Goal: Task Accomplishment & Management: Use online tool/utility

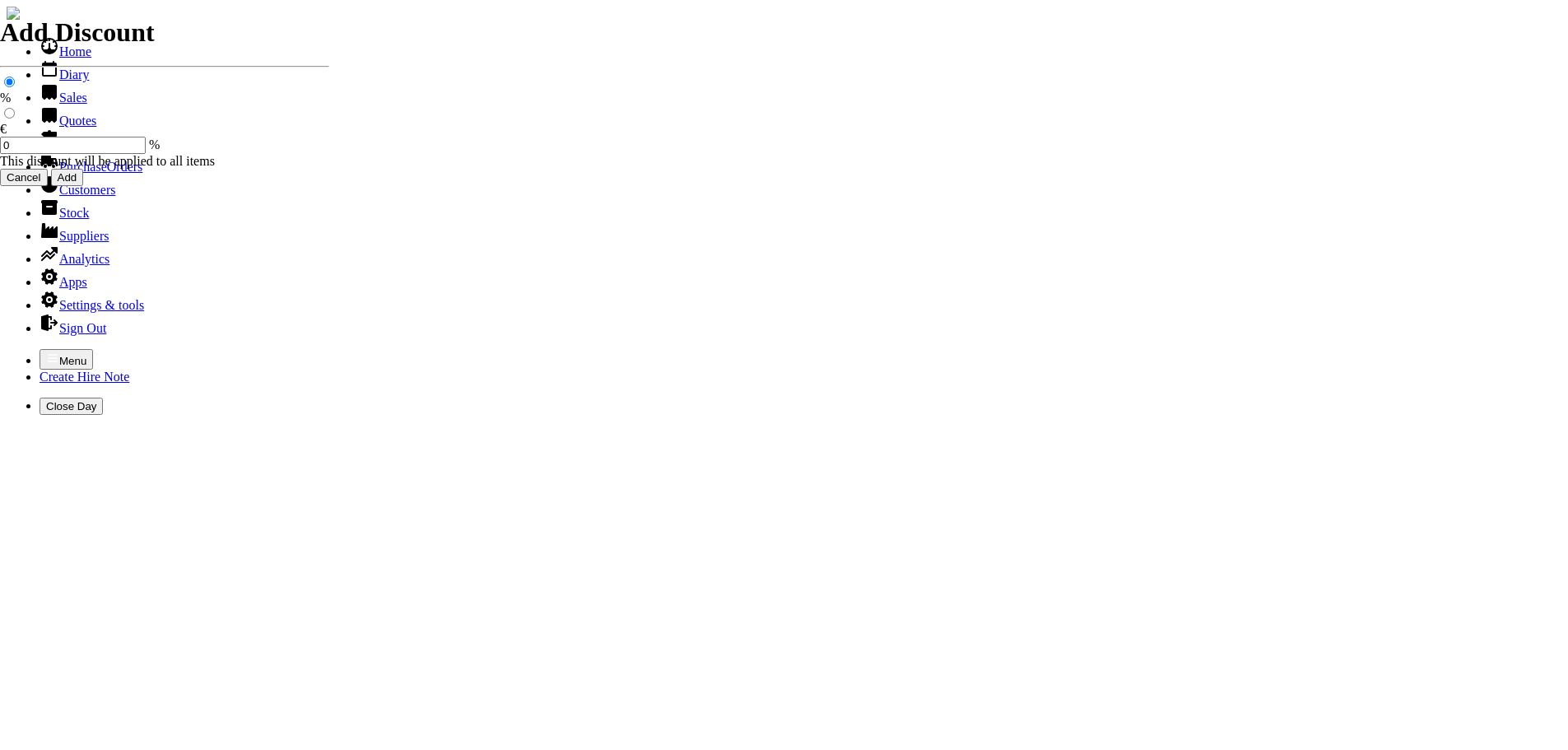
select select "HO"
click at [46, 352] on icon "button" at bounding box center [52, 358] width 13 height 13
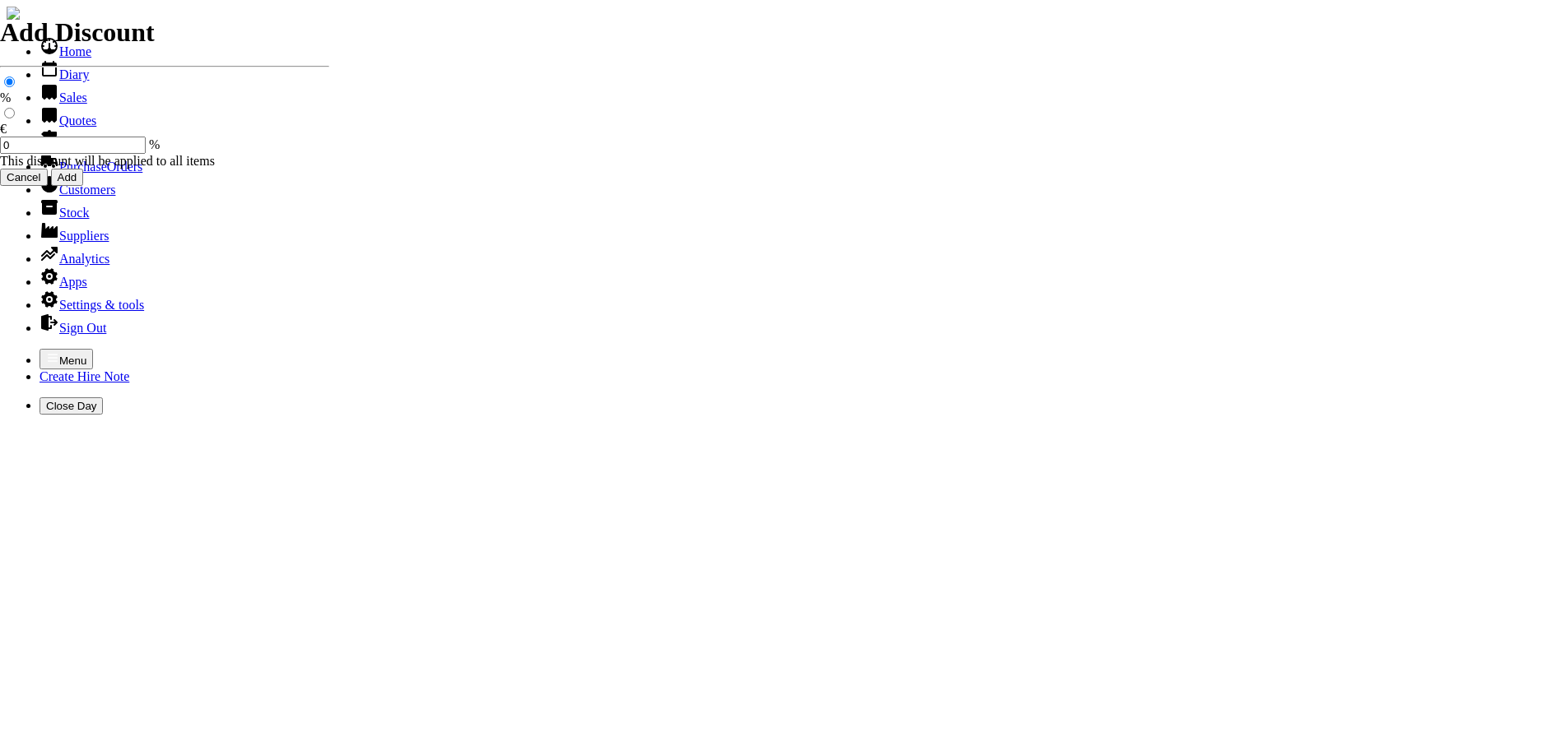
click at [53, 105] on link "Sales" at bounding box center [63, 98] width 48 height 14
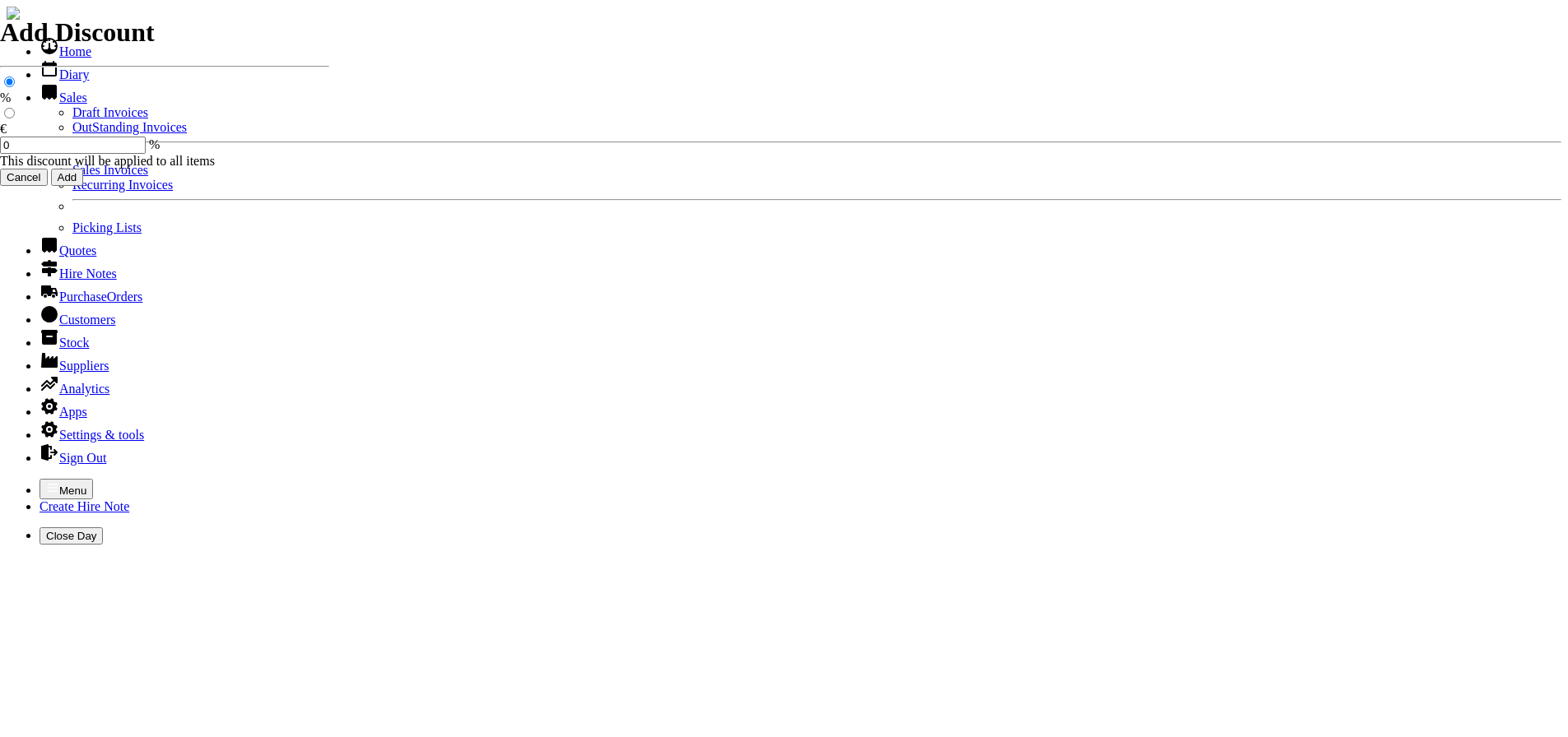
click at [72, 134] on link "OutStanding Invoices" at bounding box center [130, 127] width 115 height 14
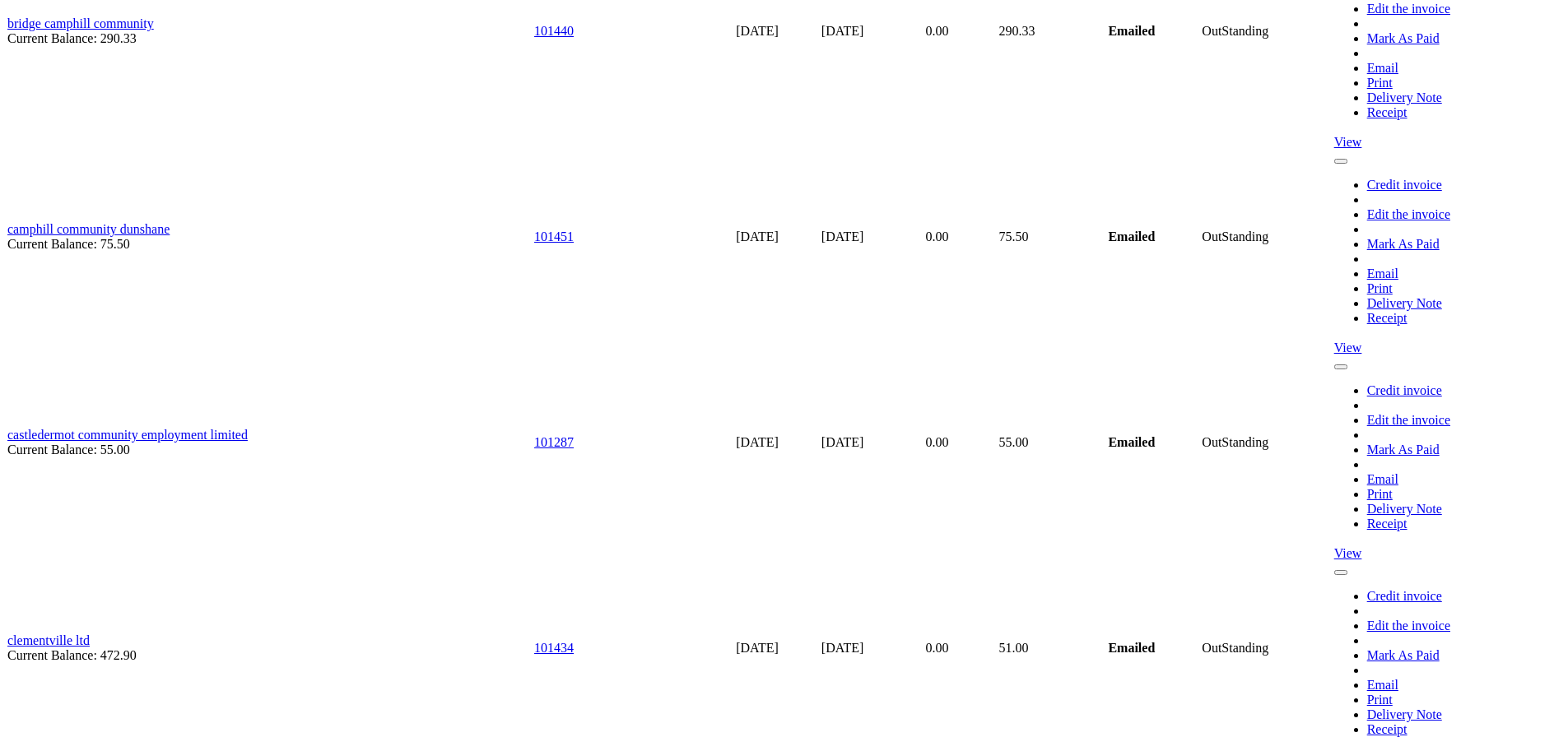
scroll to position [6254, 0]
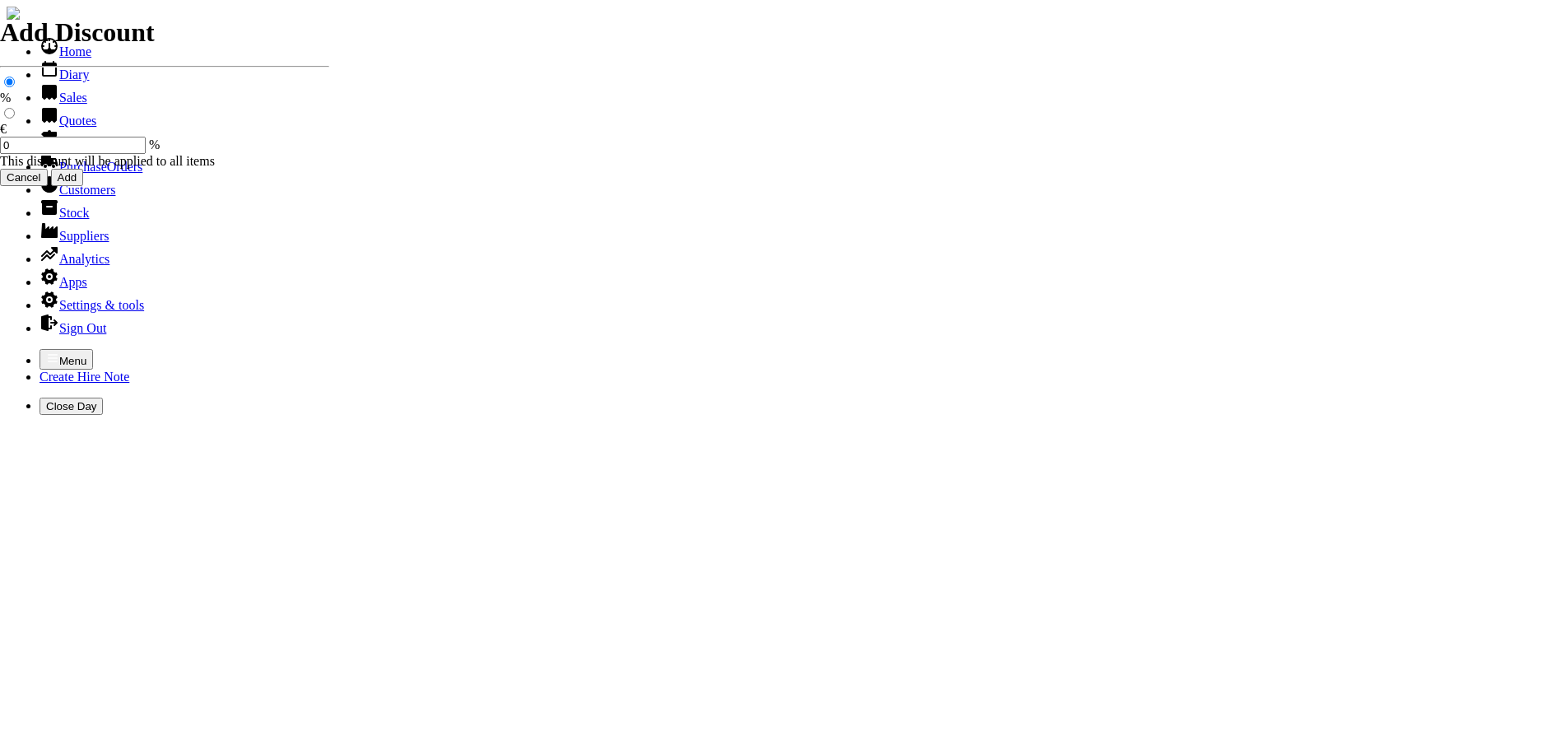
select select "HO"
click at [46, 352] on icon "button" at bounding box center [52, 358] width 13 height 13
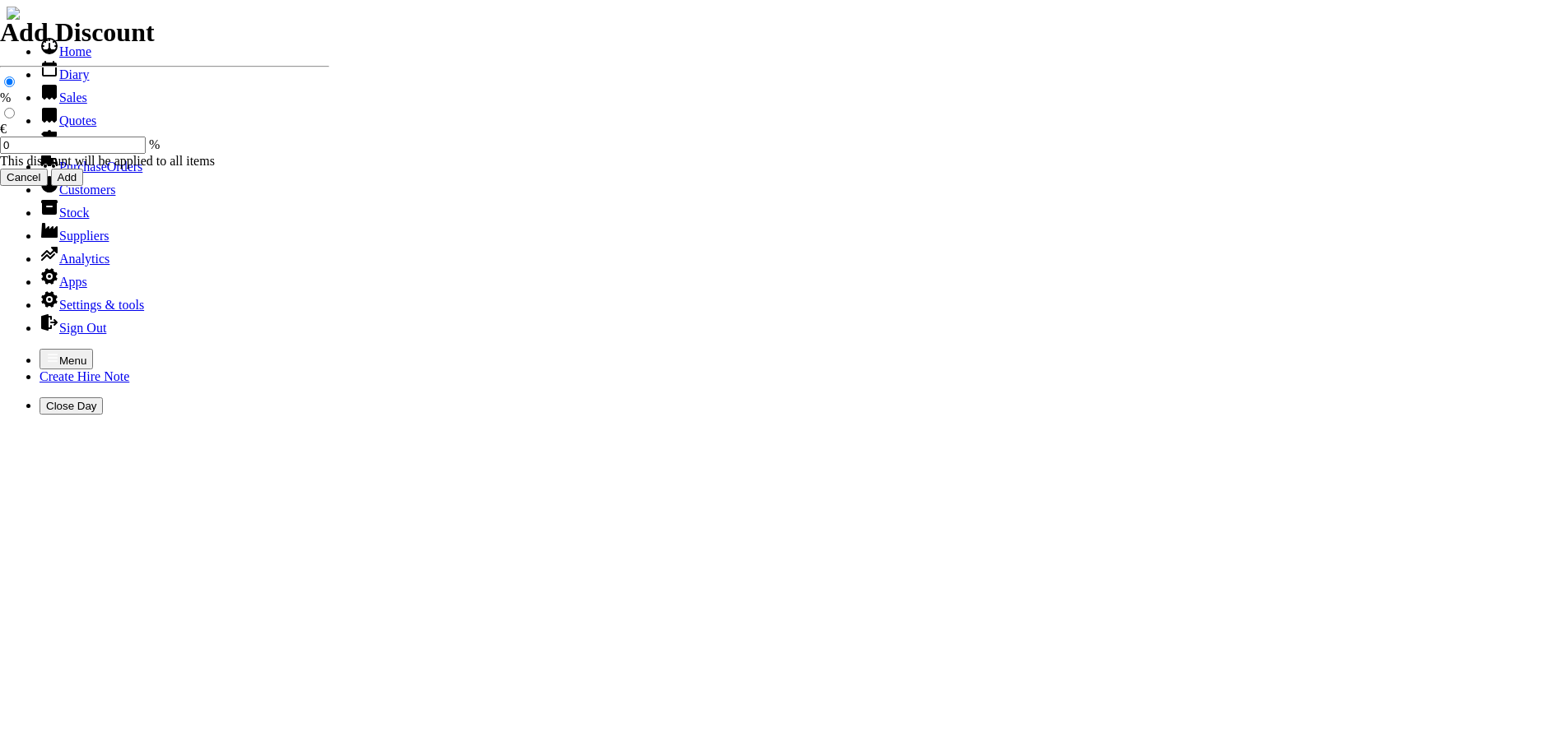
click at [68, 151] on link "Hire Notes" at bounding box center [78, 144] width 78 height 14
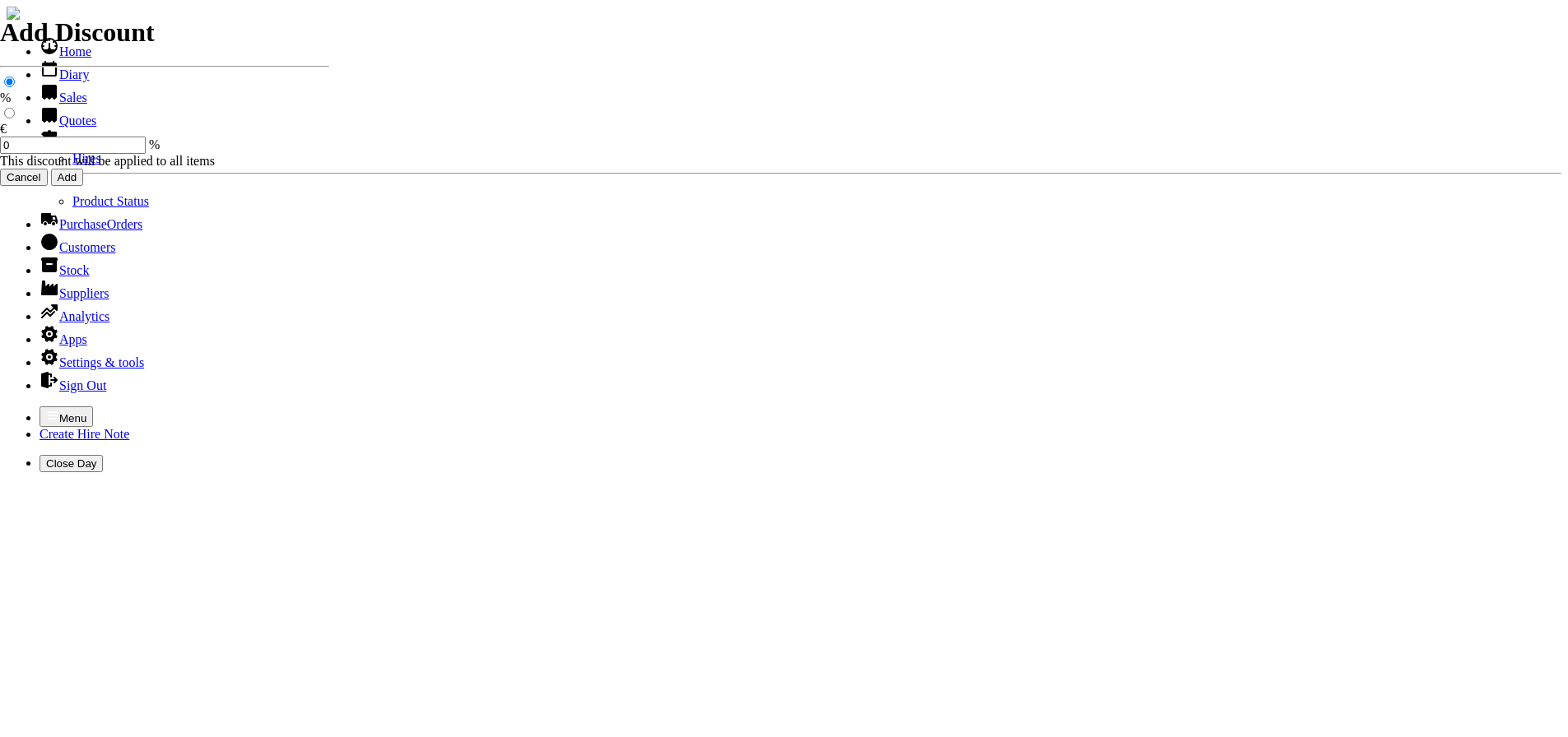
click at [72, 166] on link "Hires" at bounding box center [86, 159] width 29 height 14
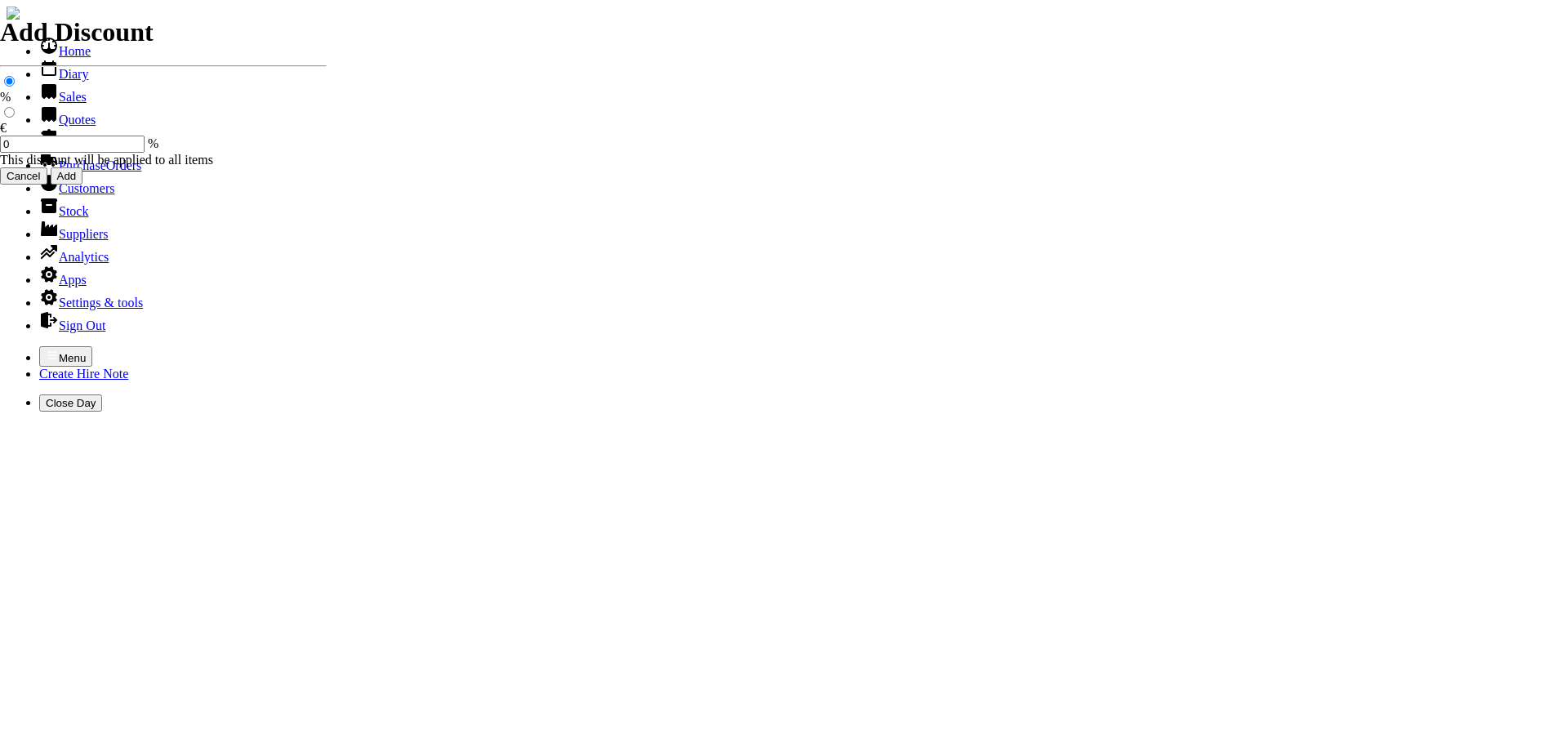
type input "C"
type input "N"
type input "[PERSON_NAME]"
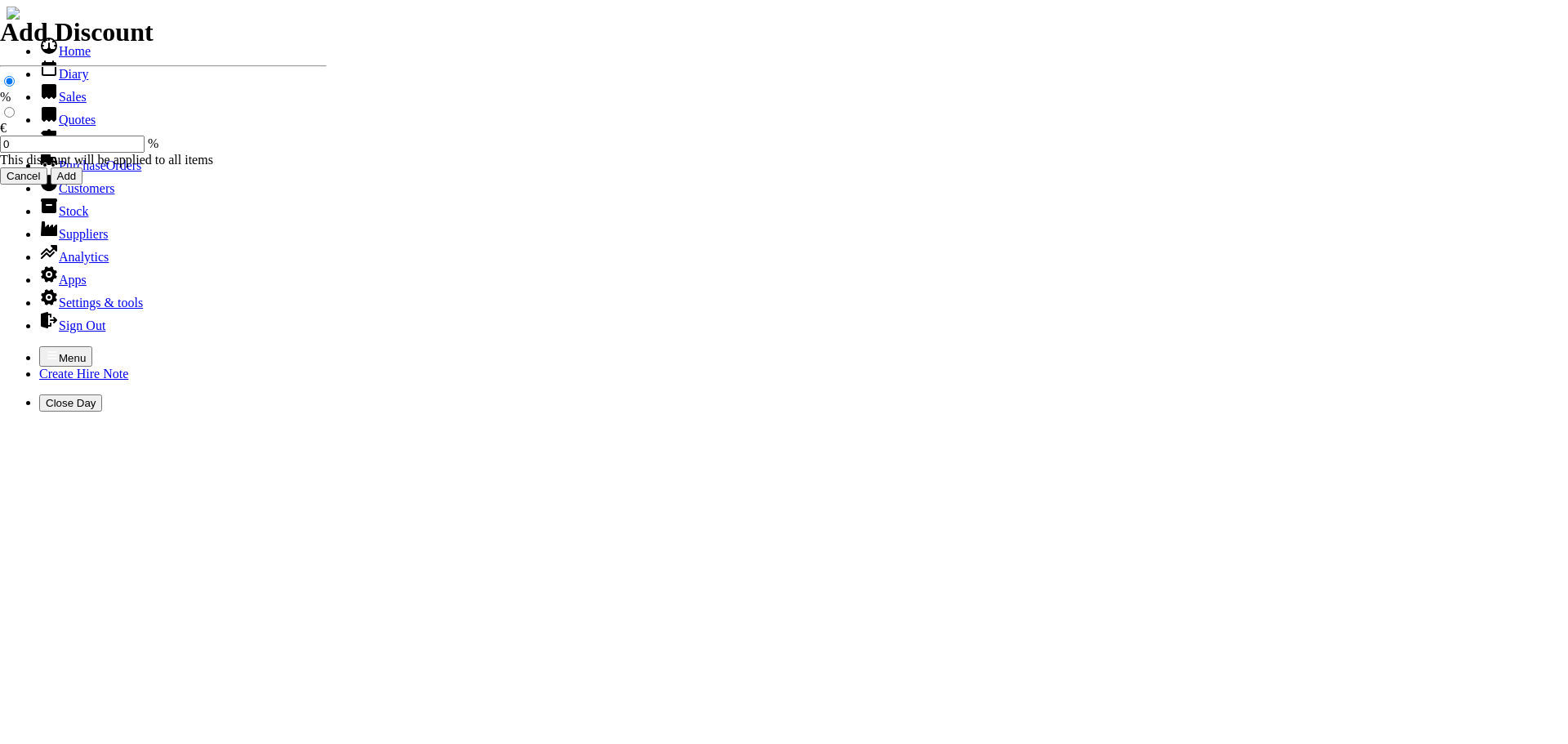
type input "CORRIE"
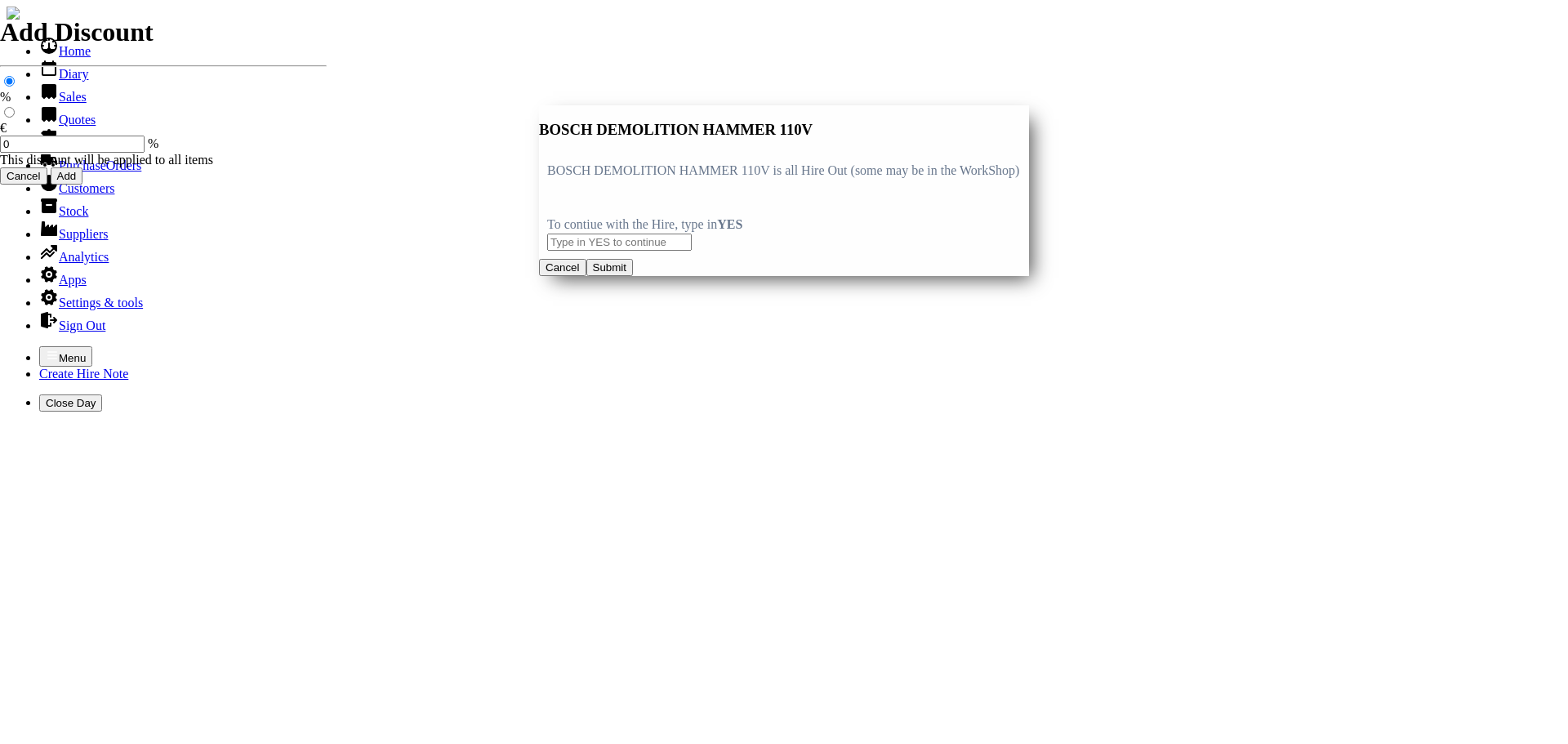
type input "BOSCH DEMOLITION HAMMER 110V"
click at [578, 251] on input "text" at bounding box center [619, 242] width 144 height 18
type input "YES"
click at [633, 277] on button "Submit" at bounding box center [609, 268] width 46 height 18
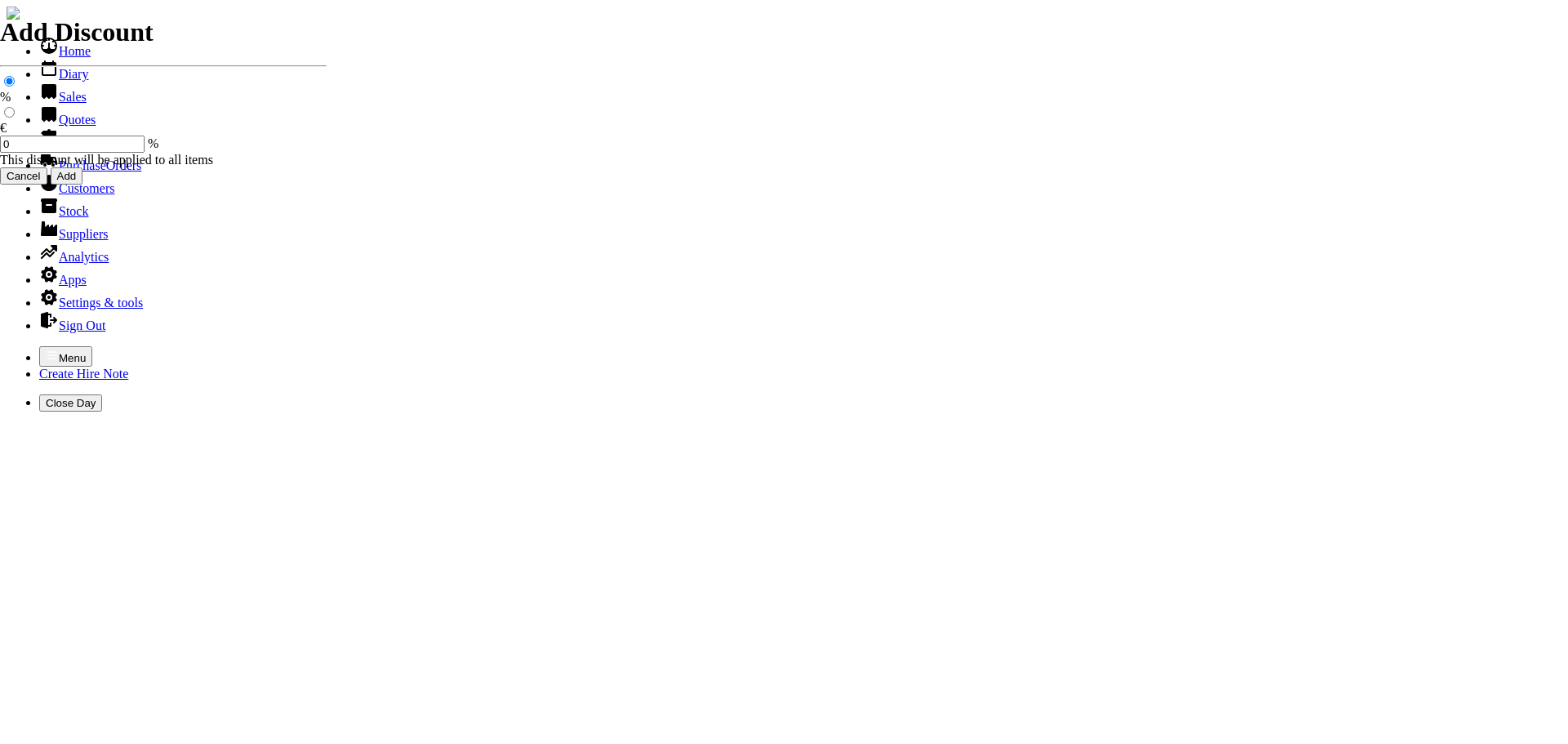
type input "BOSCH DEMOLITION HAMMER 110V C/W 3 STEELS"
type input "40.00"
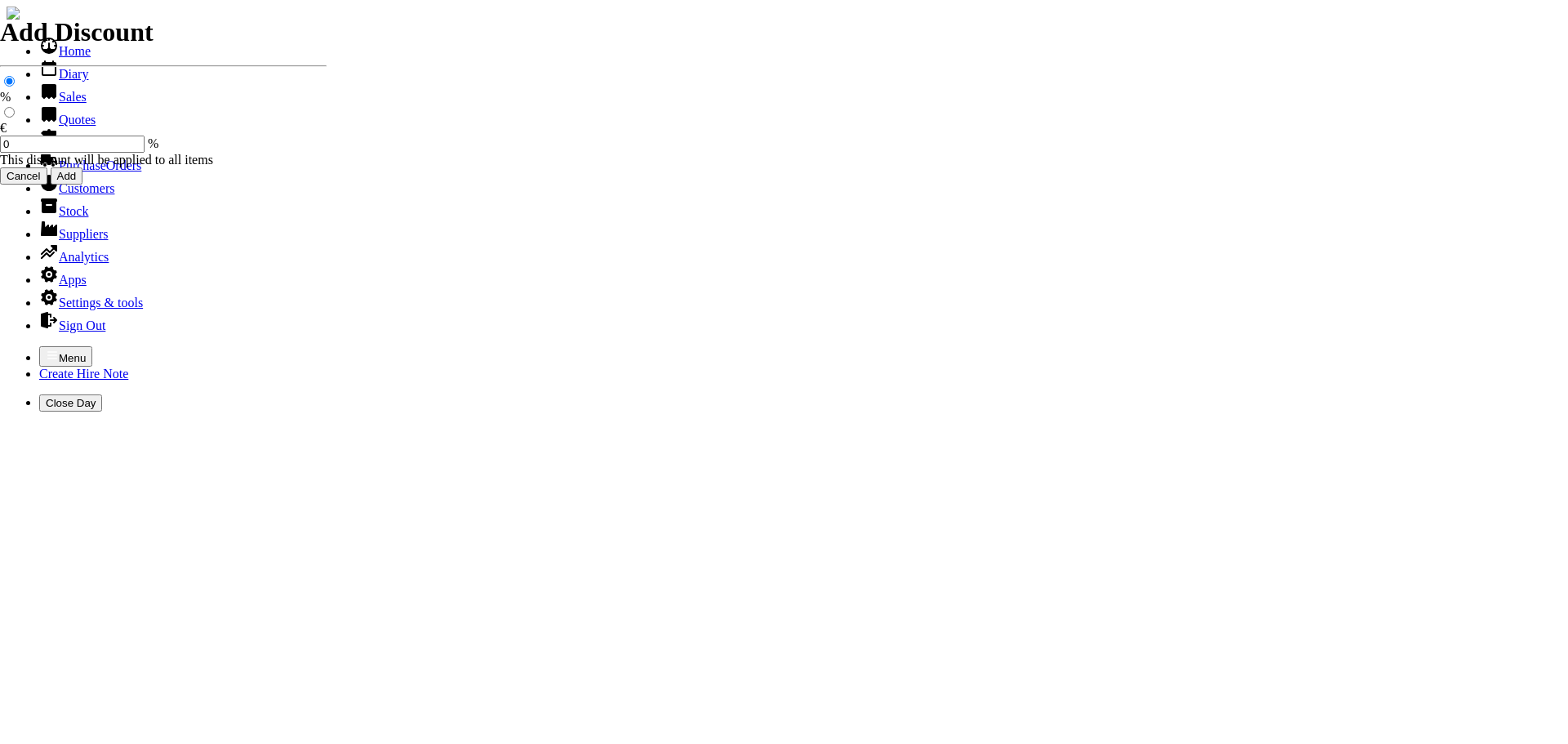
type input "[DATE]"
type input "440000717"
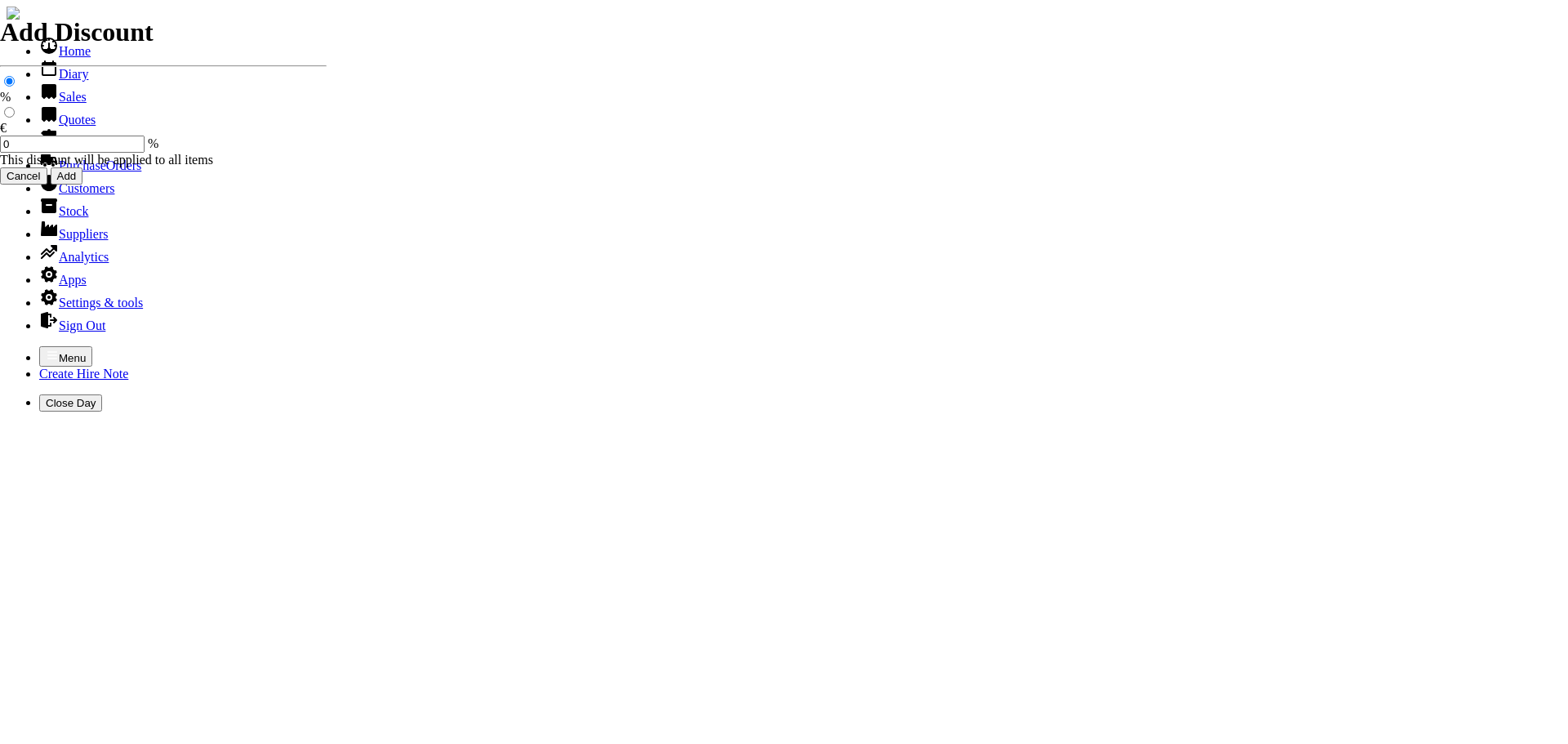
type input "[PERSON_NAME]"
select select "HO"
click at [46, 349] on icon "button" at bounding box center [52, 355] width 13 height 13
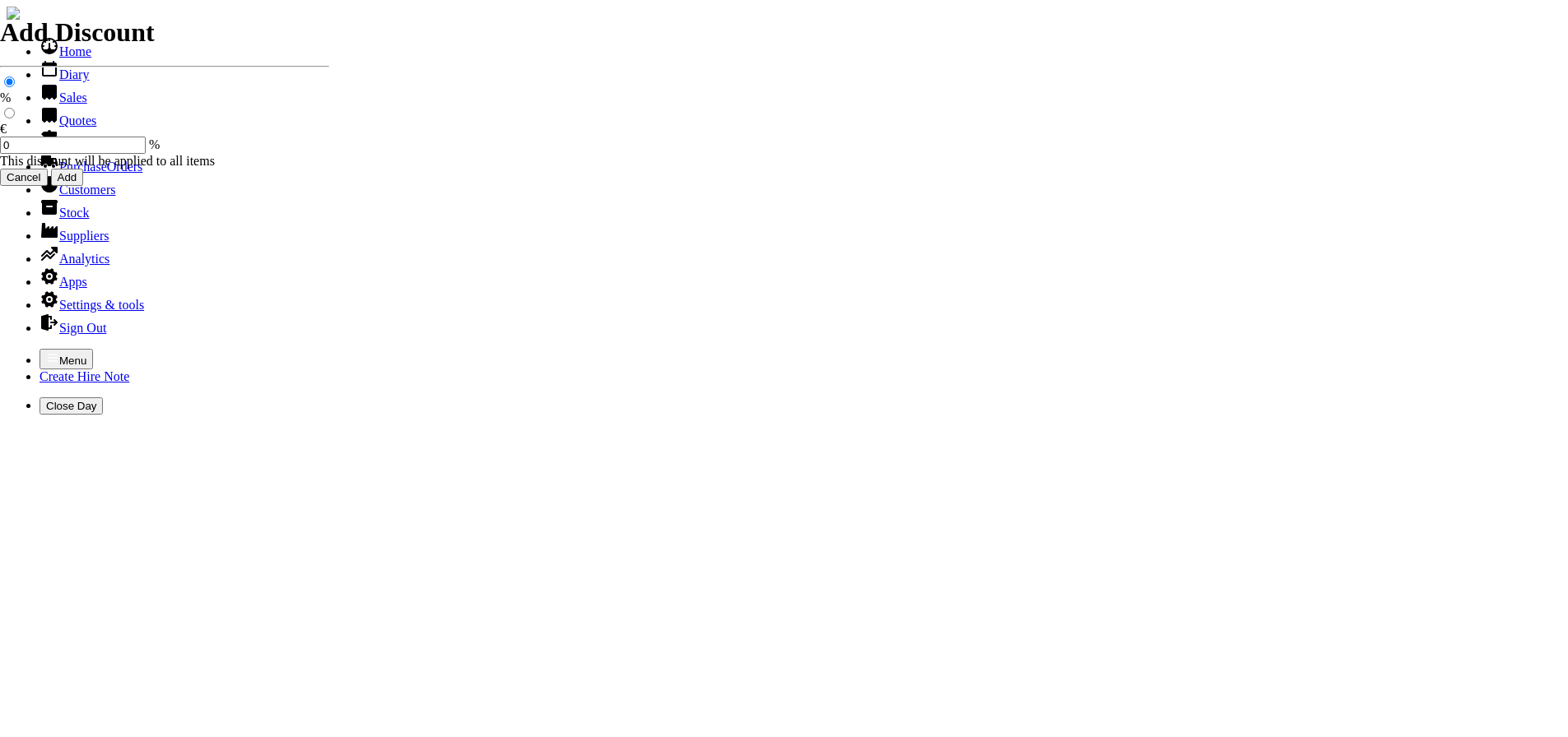
click at [68, 197] on link "Customers" at bounding box center [78, 190] width 76 height 14
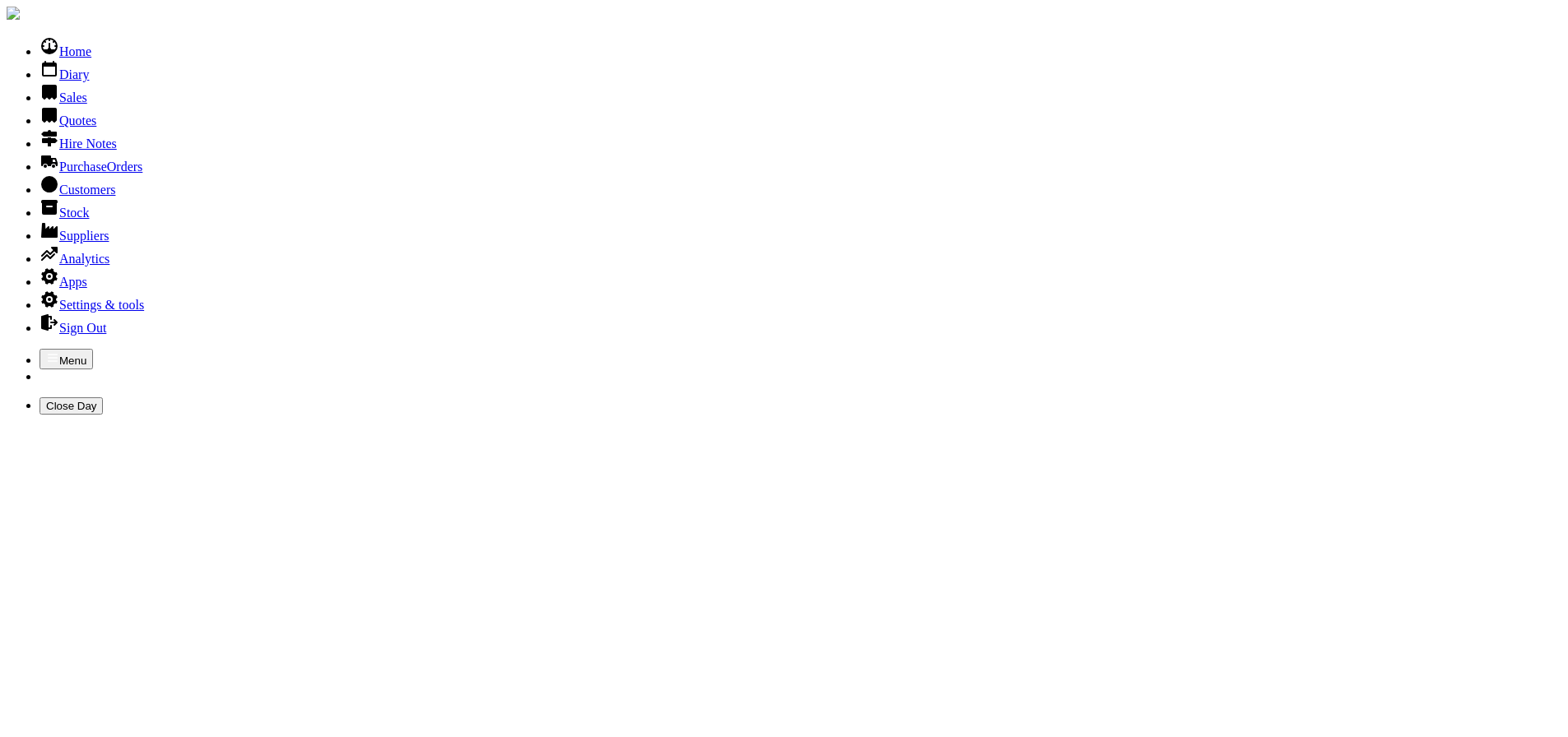
type input "MANNY STY"
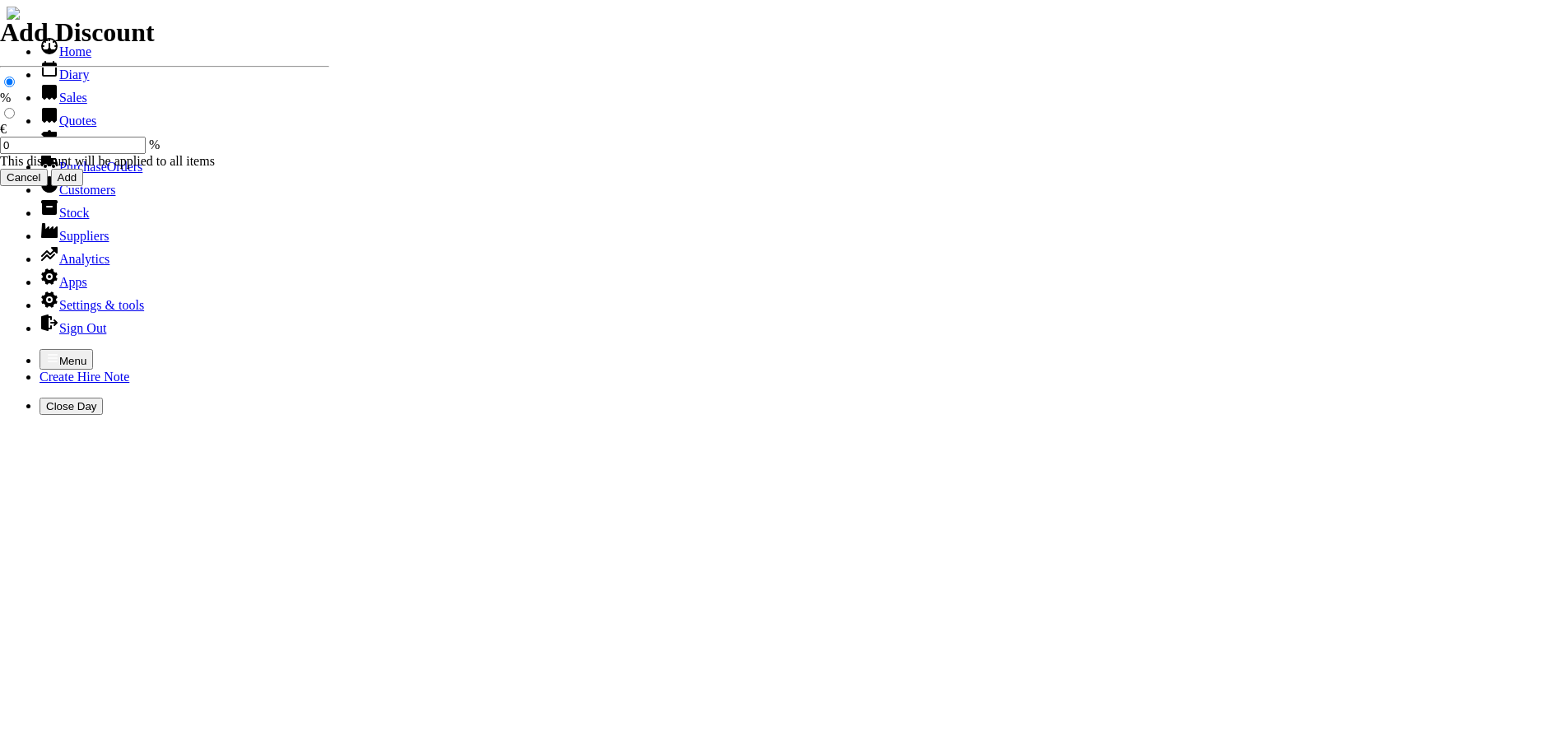
select select "HO"
click at [46, 352] on icon "button" at bounding box center [52, 358] width 13 height 13
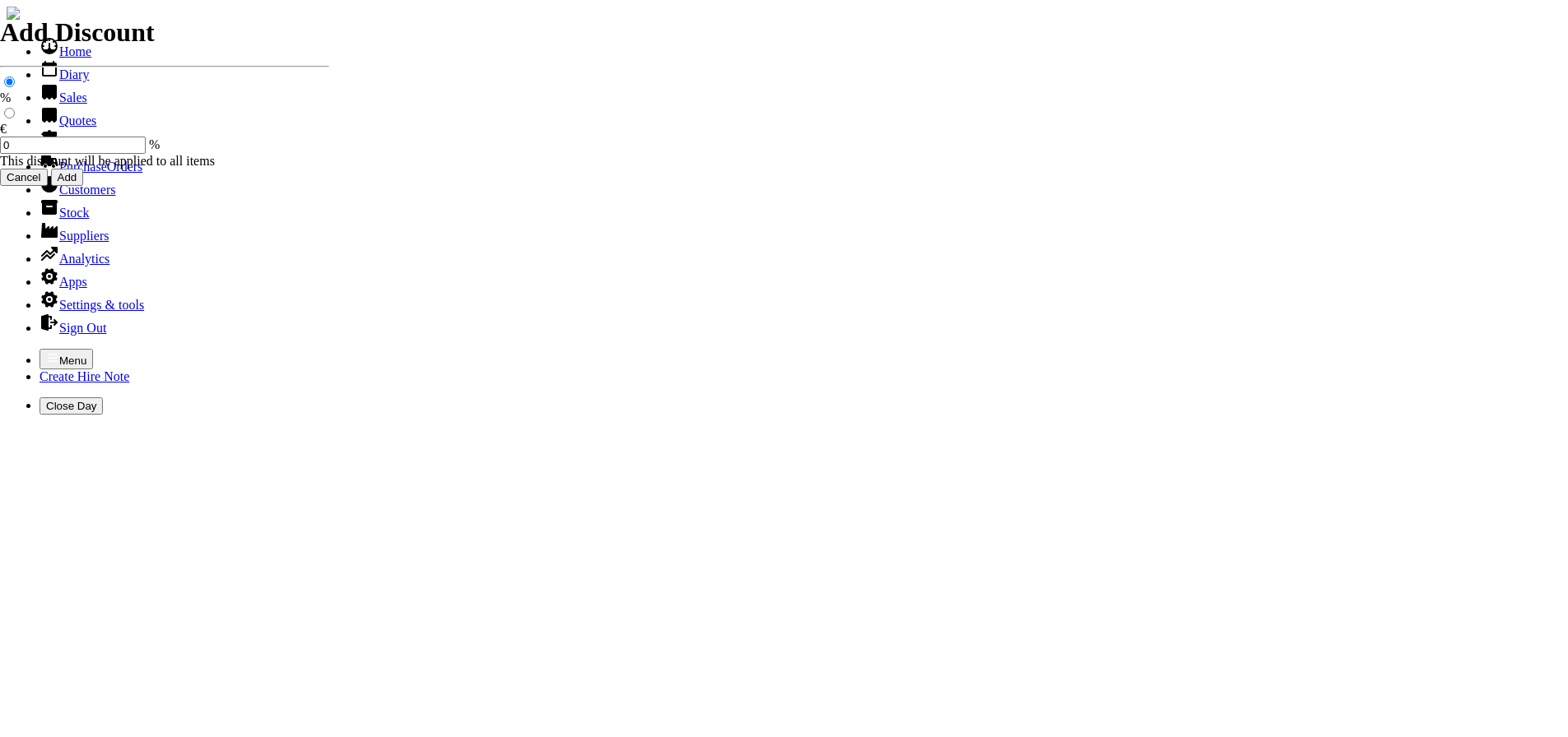
click at [44, 151] on link "Hire Notes" at bounding box center [78, 144] width 78 height 14
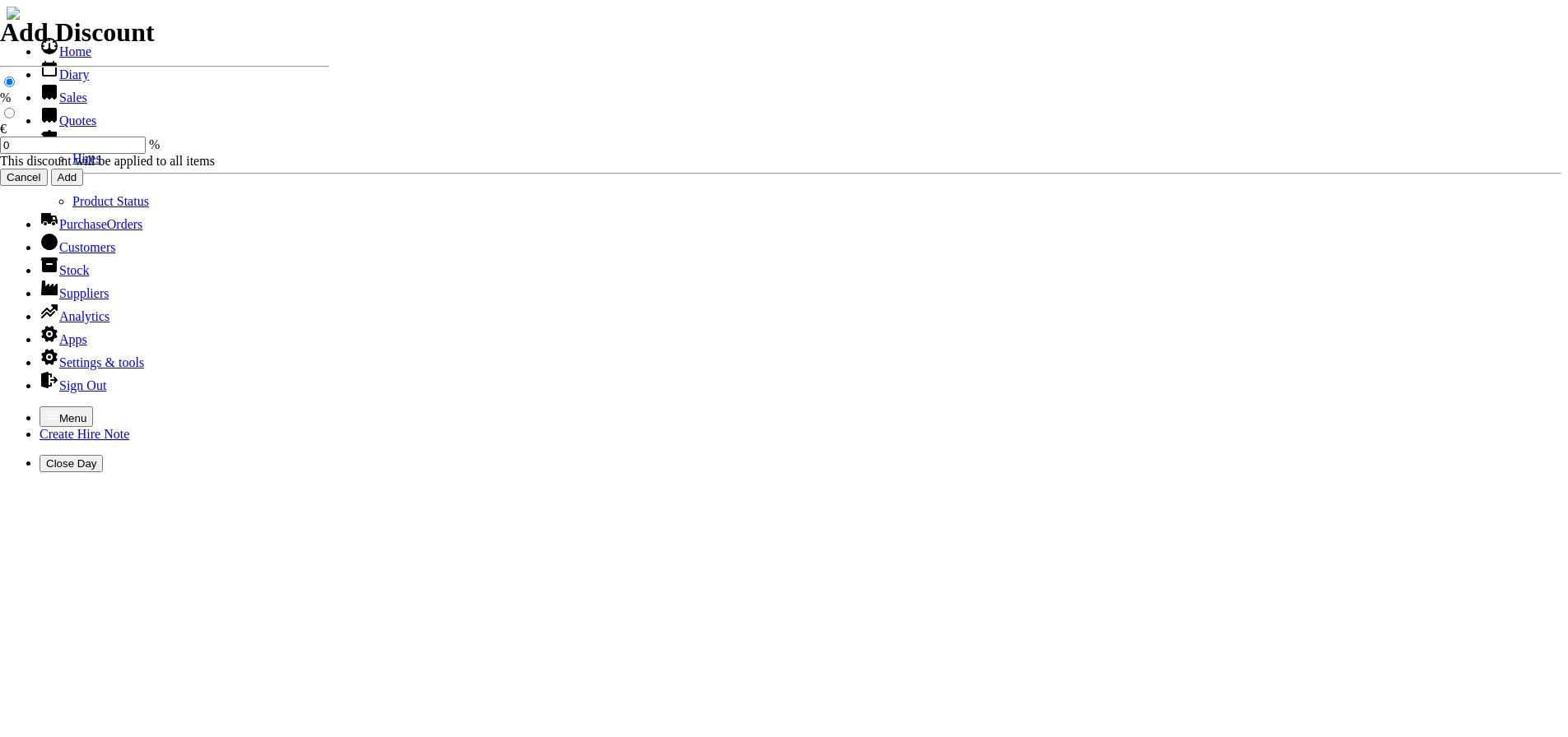
click at [72, 166] on link "Hires" at bounding box center [86, 159] width 29 height 14
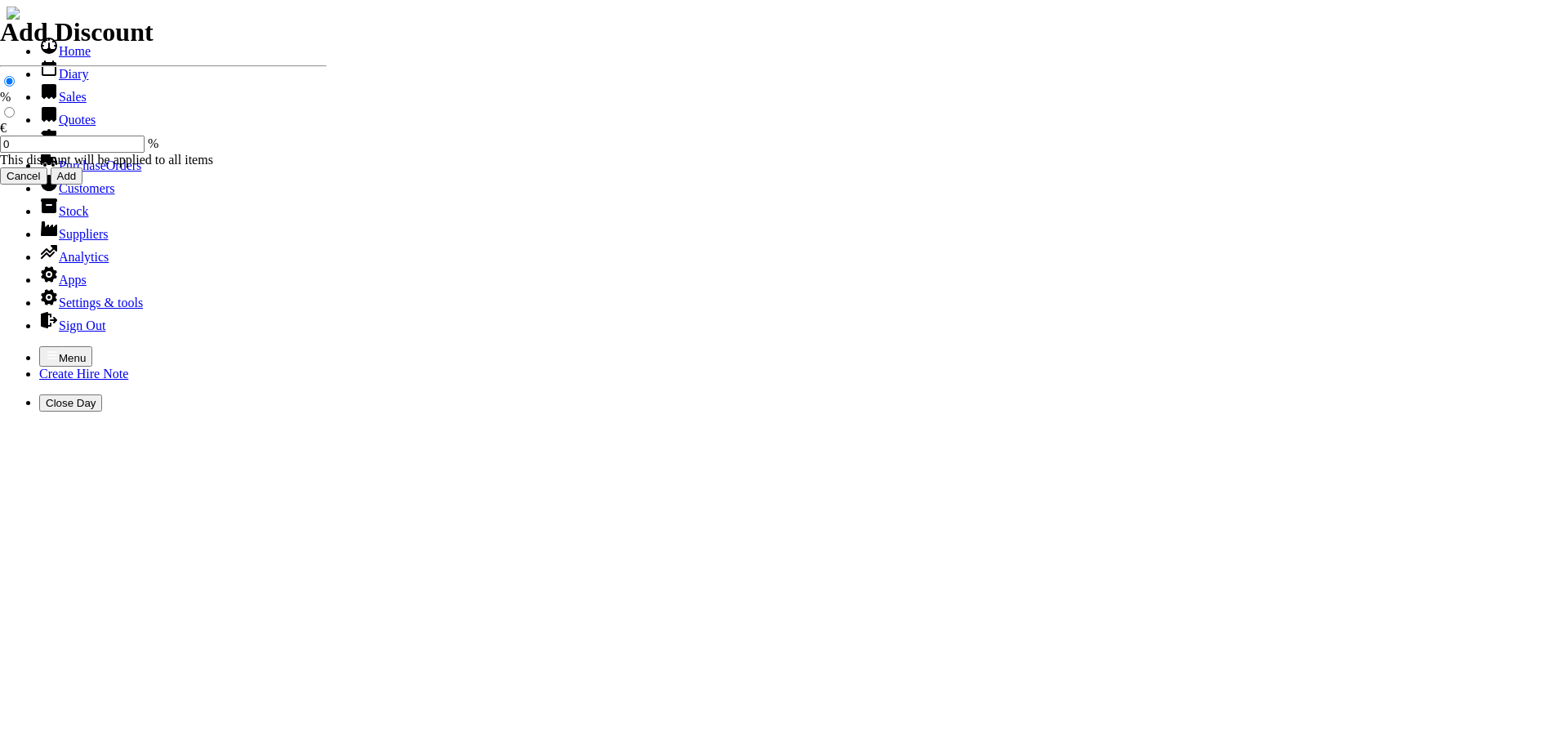
type input "MANN"
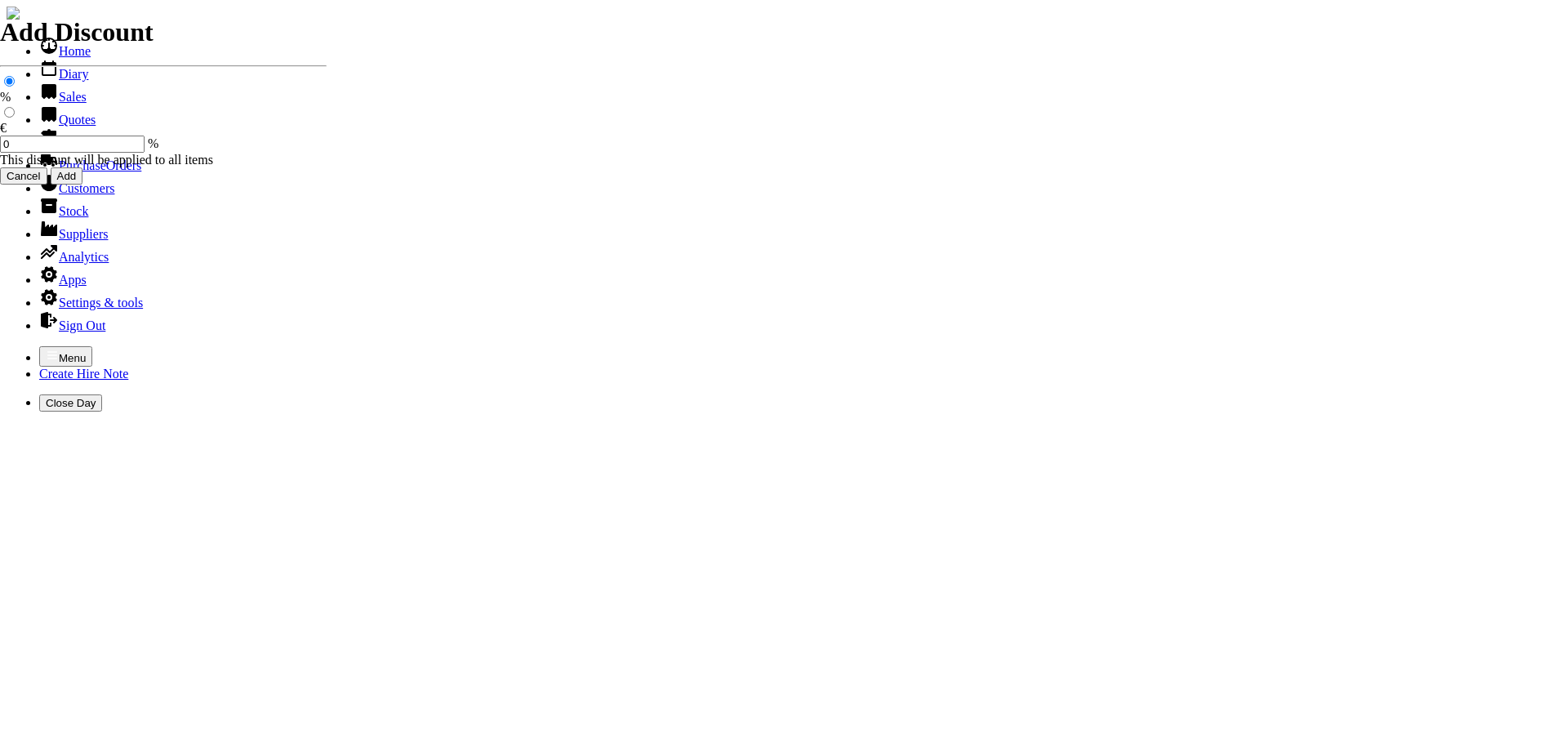
type input "12/08/2025"
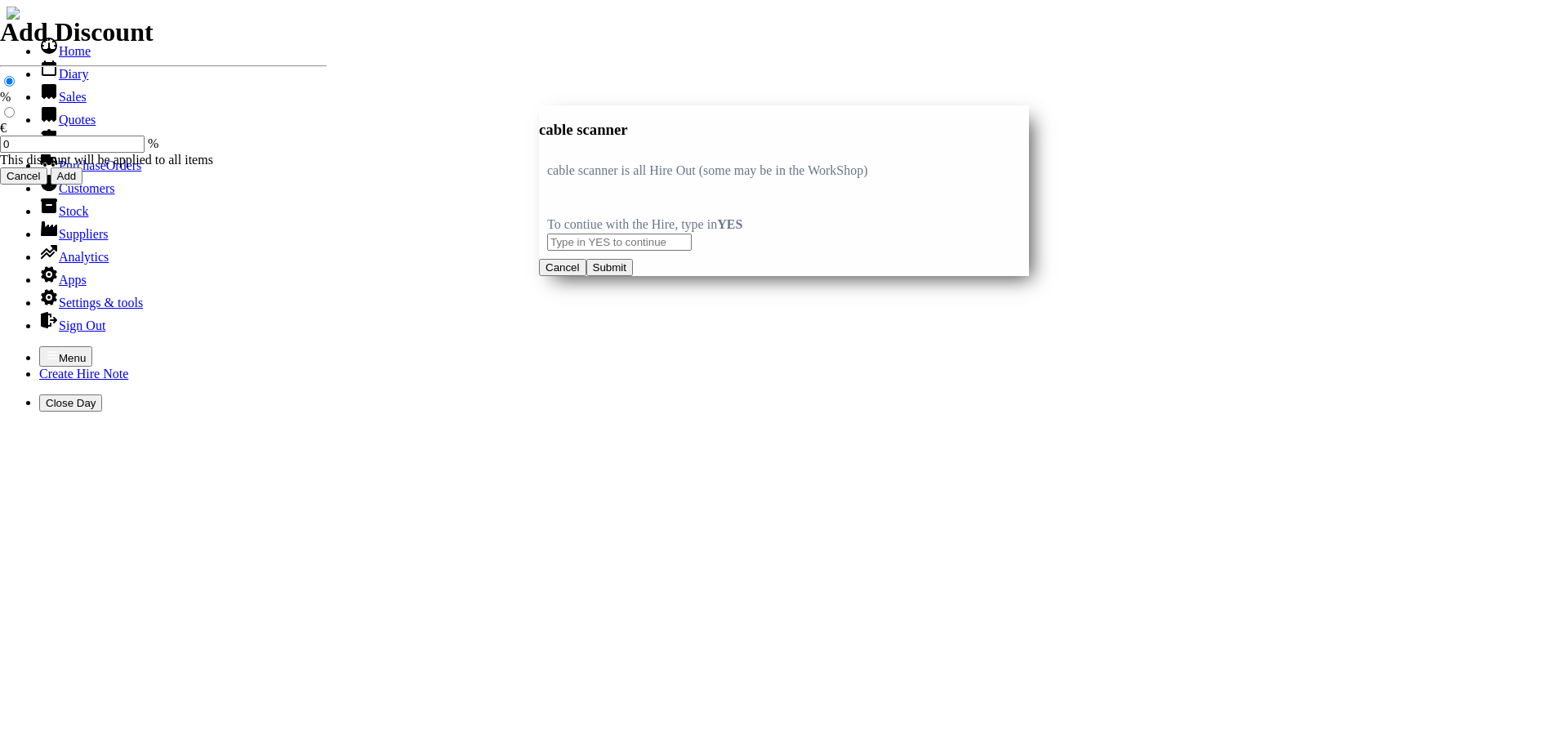
type input "cable scanner"
click at [596, 235] on input "text" at bounding box center [619, 242] width 144 height 18
type input "YES"
click at [633, 277] on button "Submit" at bounding box center [609, 268] width 46 height 18
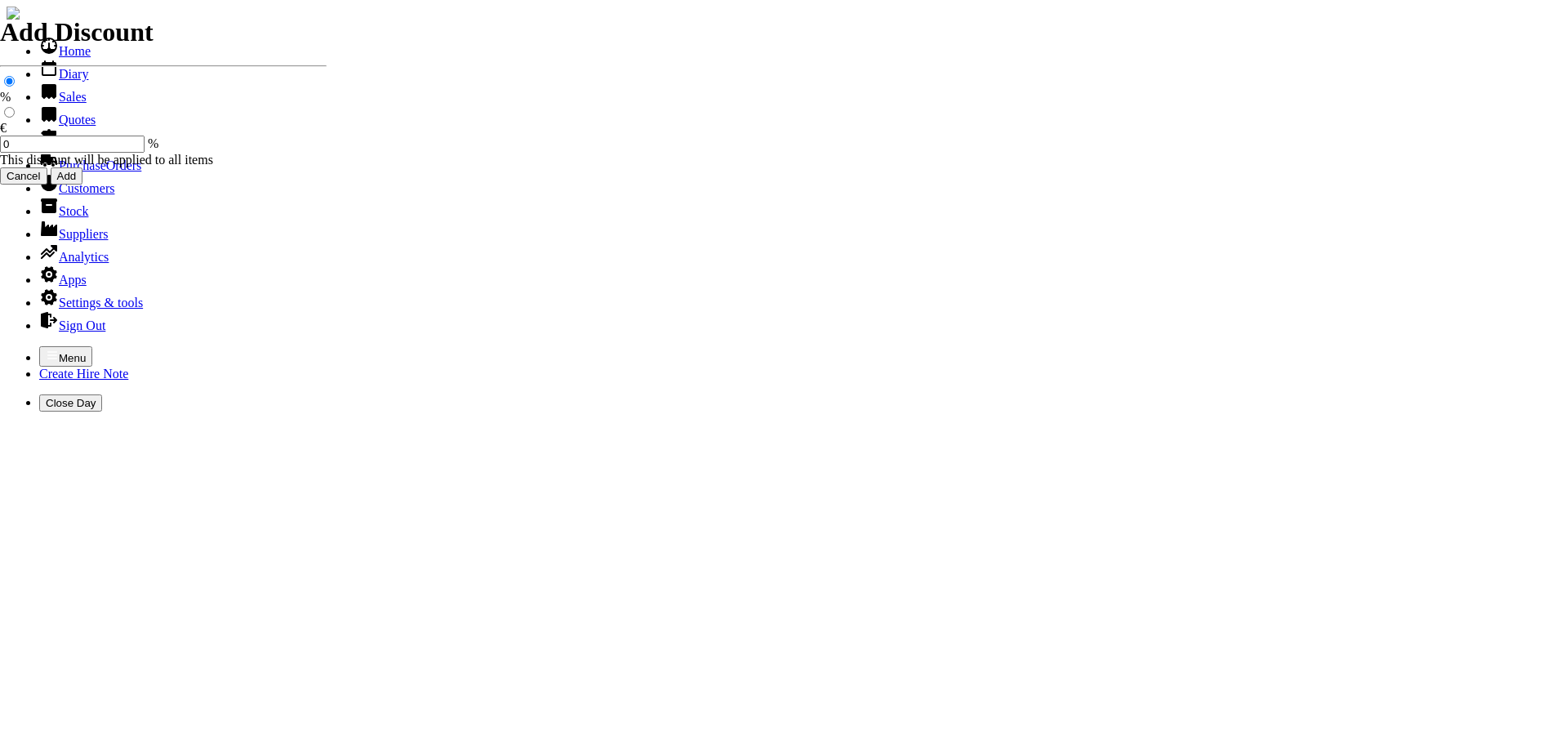
type input "25.00"
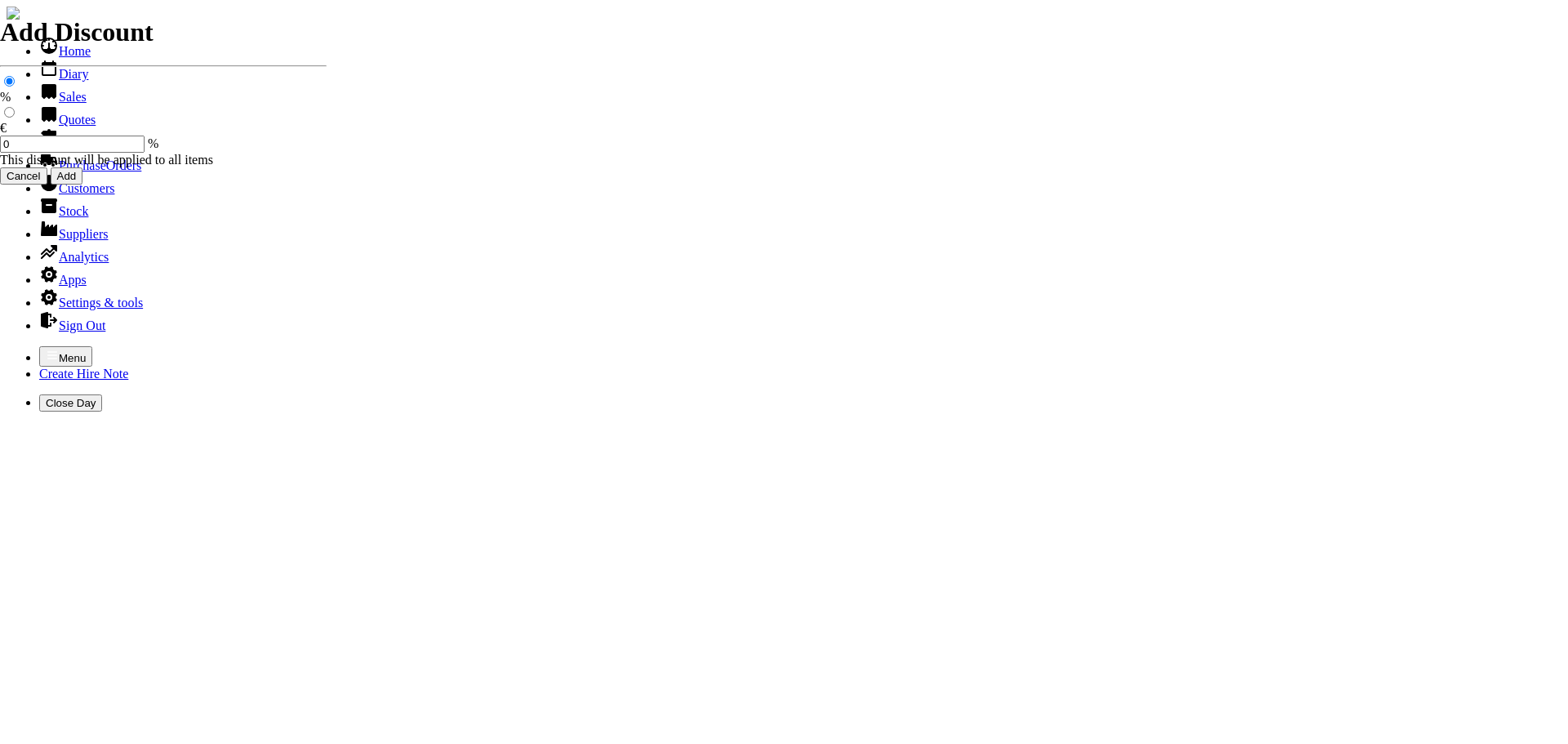
type input "12/08/2025"
type input "440000718"
type input "[PERSON_NAME]"
select select "HO"
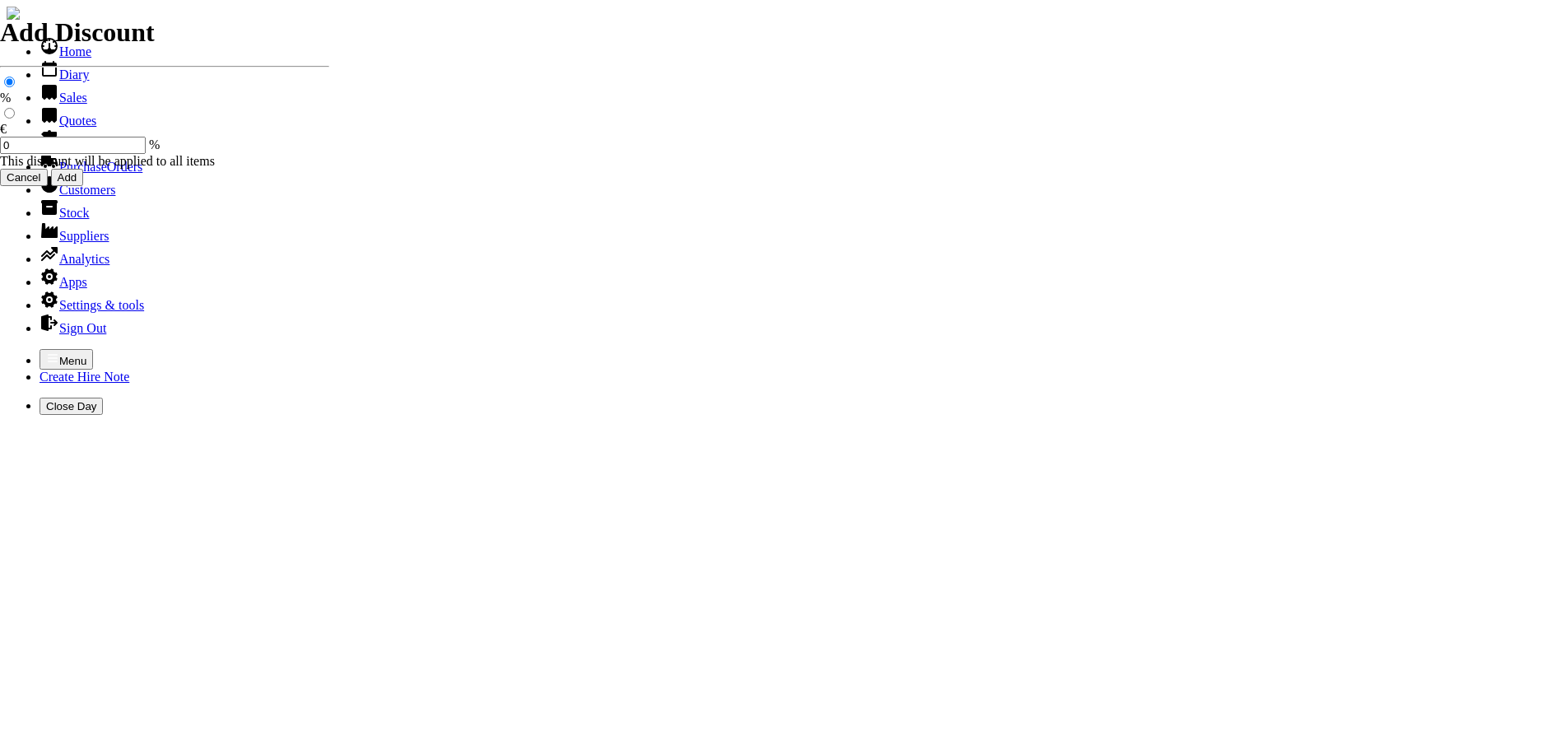
click at [48, 354] on icon "button" at bounding box center [52, 357] width 10 height 7
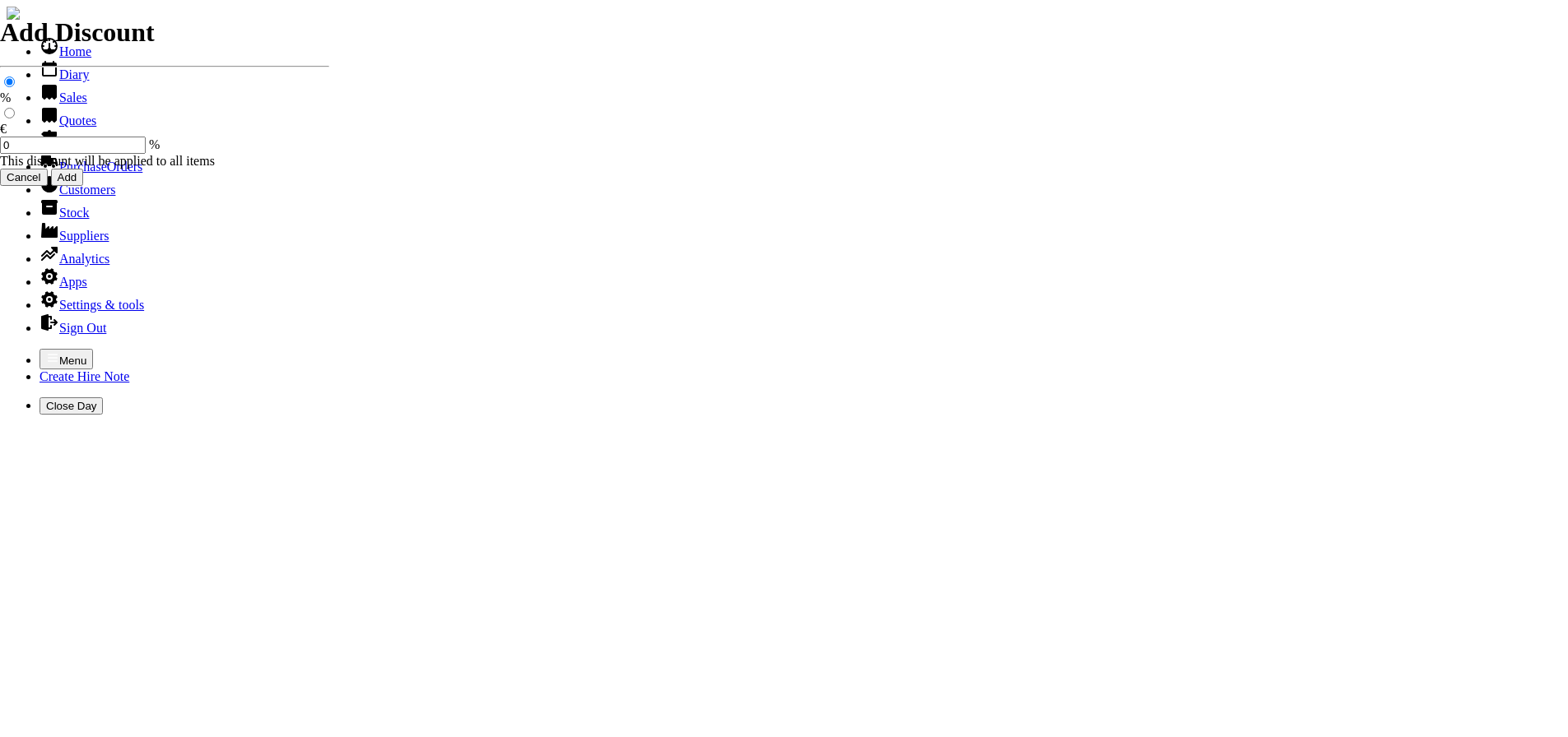
click at [65, 151] on link "Hire Notes" at bounding box center [78, 144] width 78 height 14
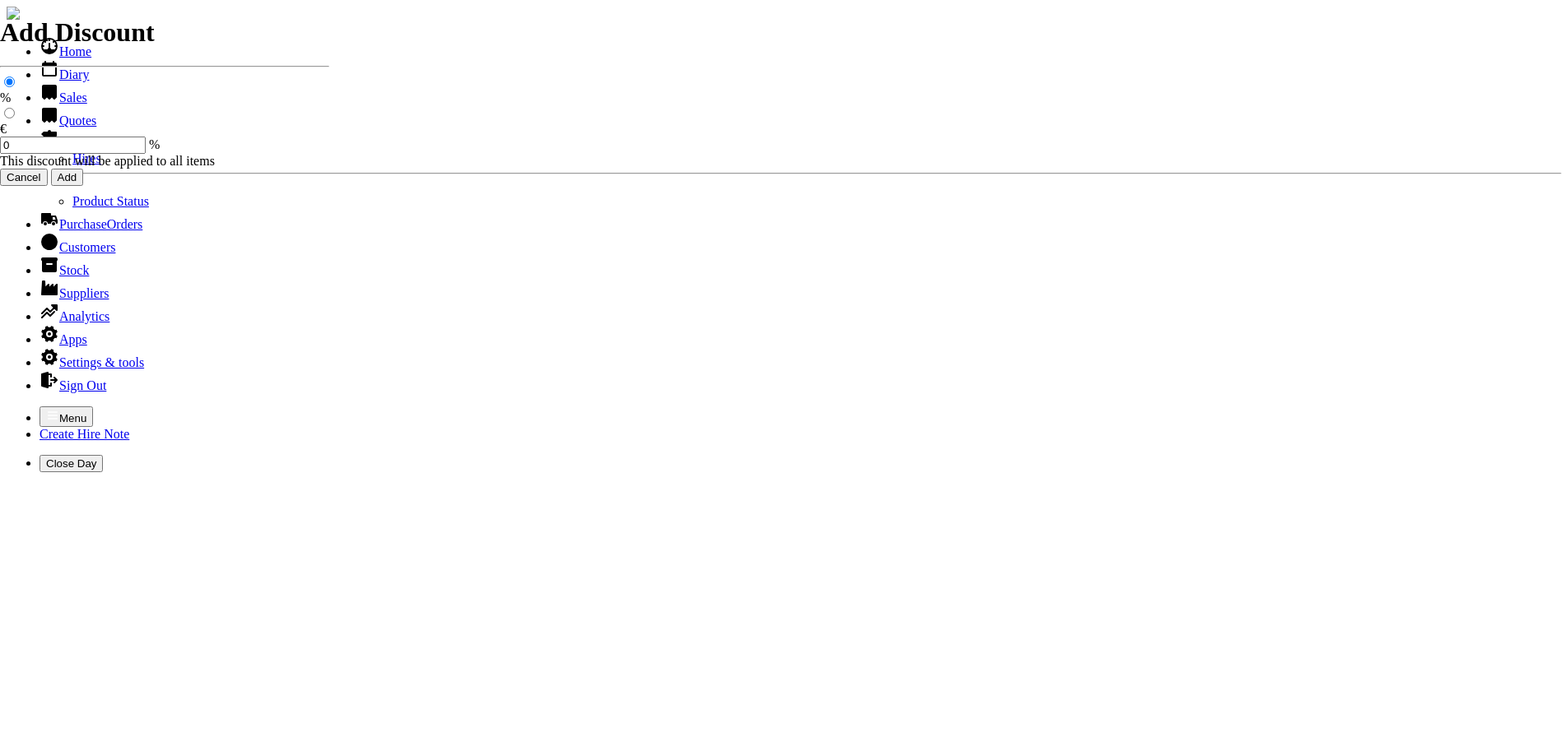
click at [72, 166] on link "Hires" at bounding box center [86, 159] width 29 height 14
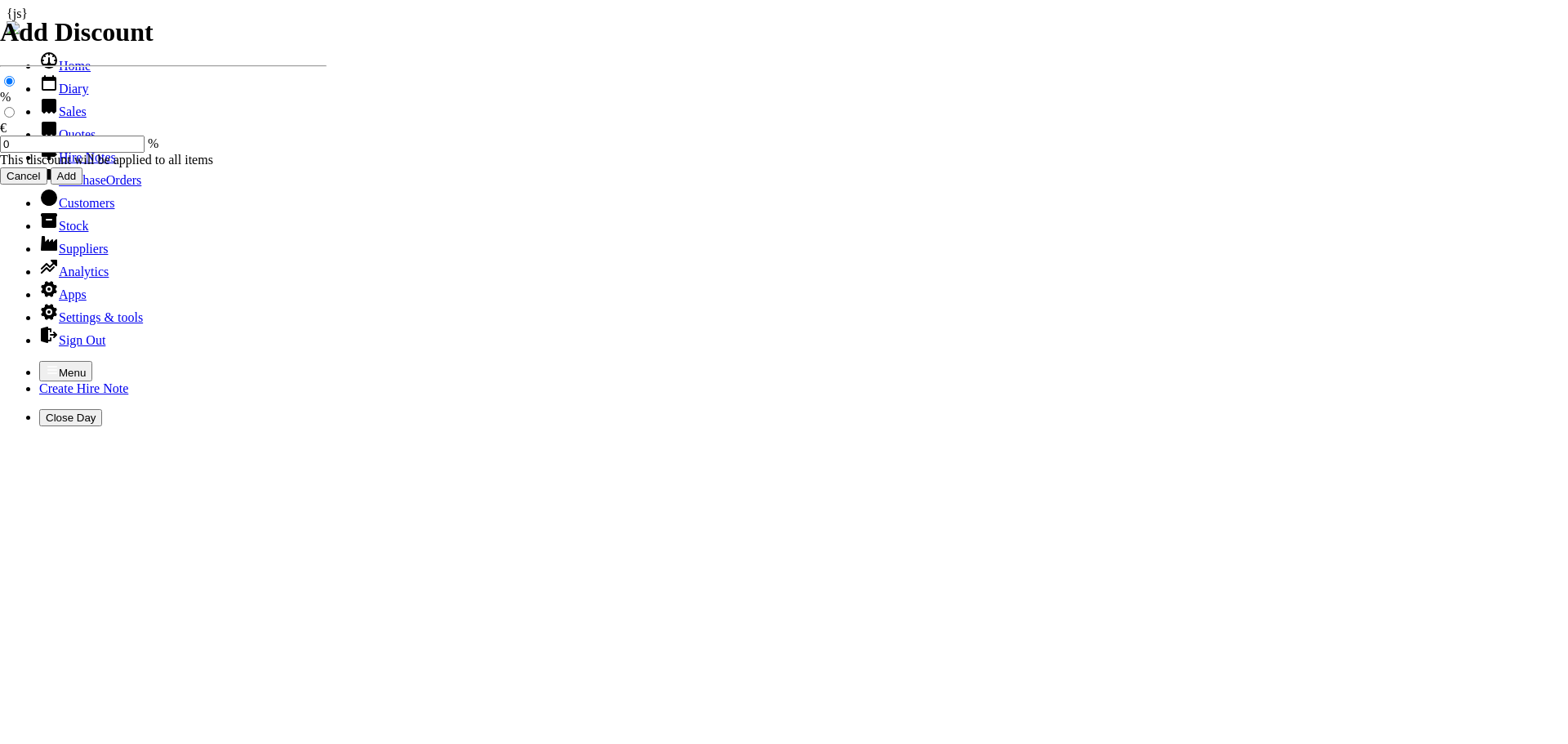
type input "[DATE]"
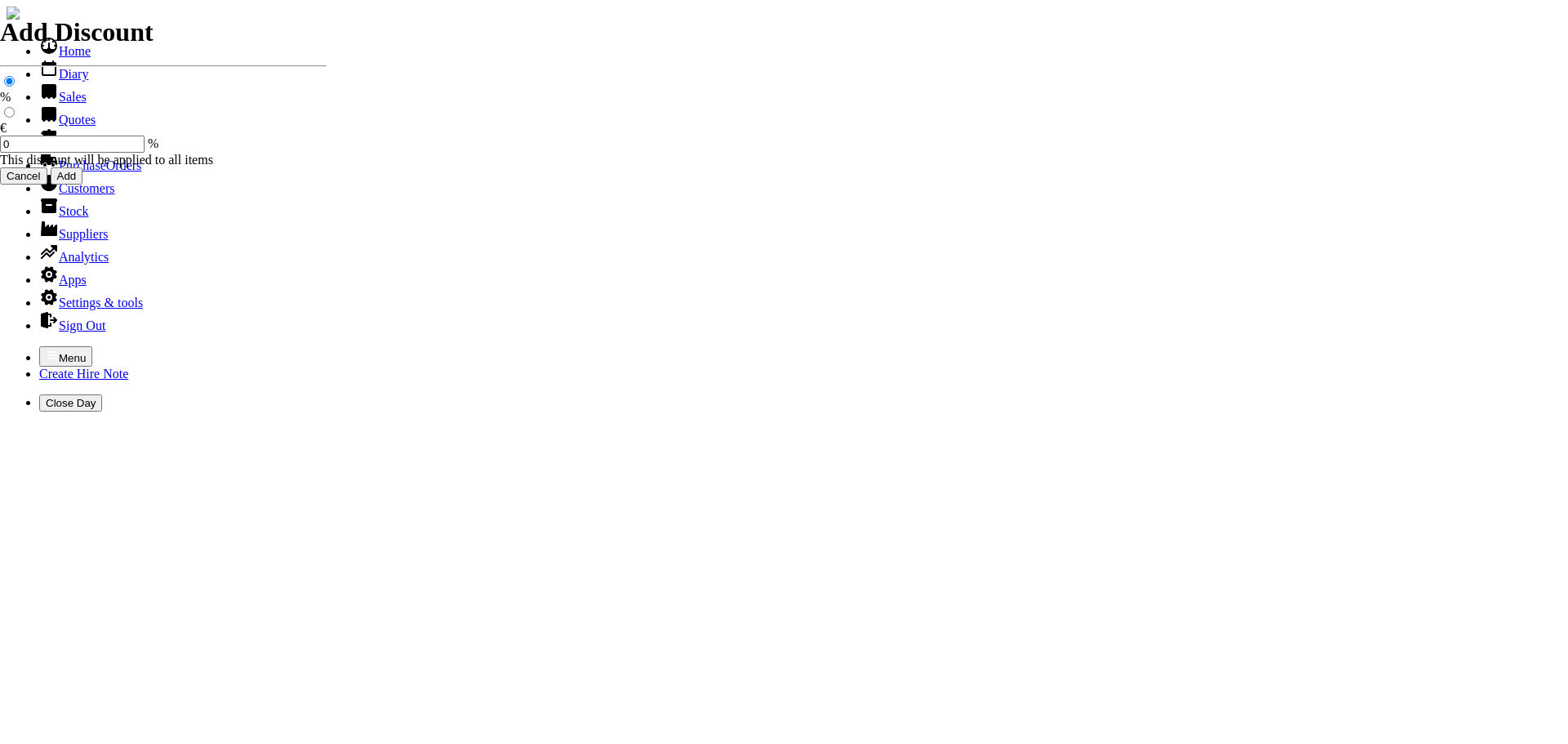
type input "[DATE]"
type input "25"
type input "First Day"
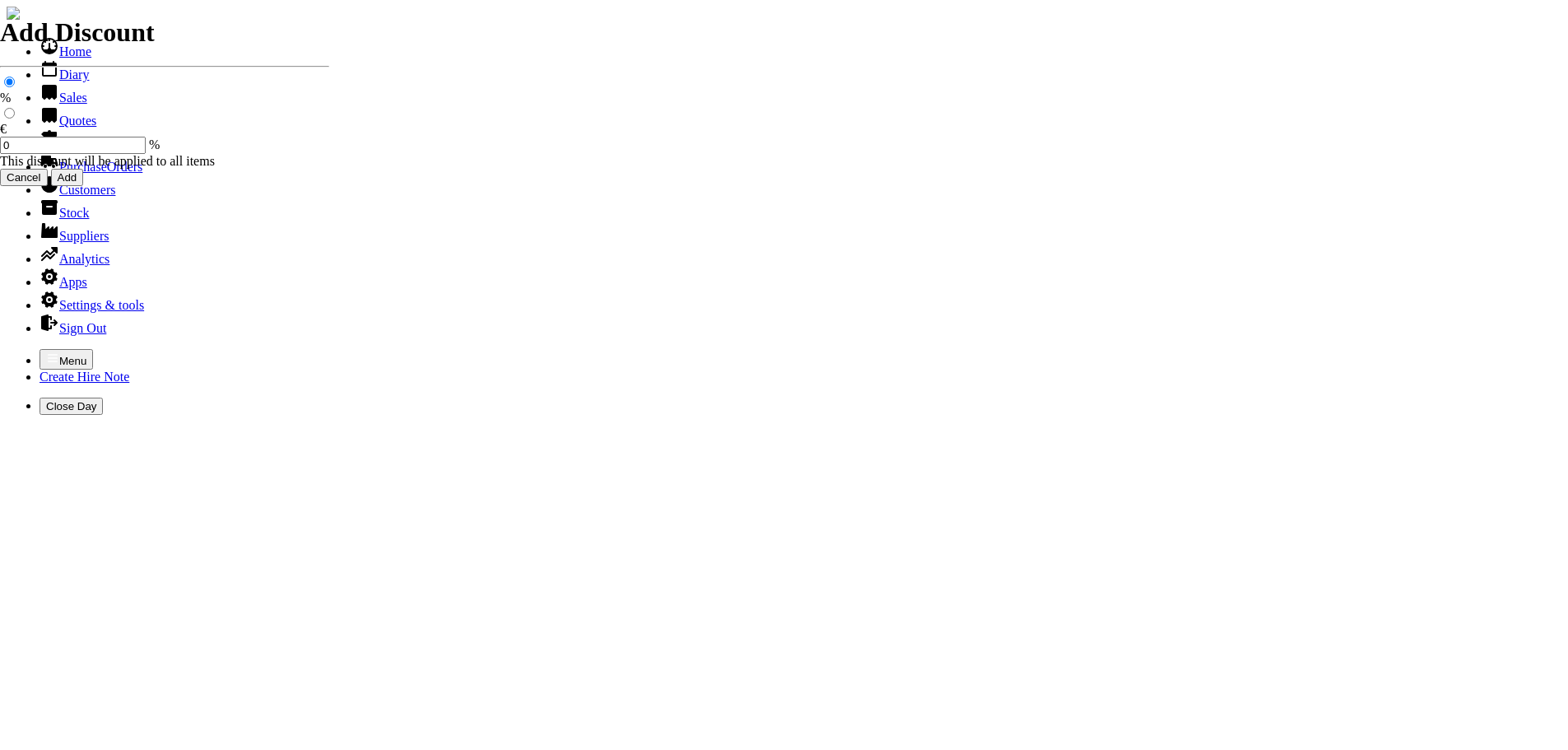
select select "HO"
select select "3"
type input "101454"
type input "[PERSON_NAME]"
